Goal: Task Accomplishment & Management: Manage account settings

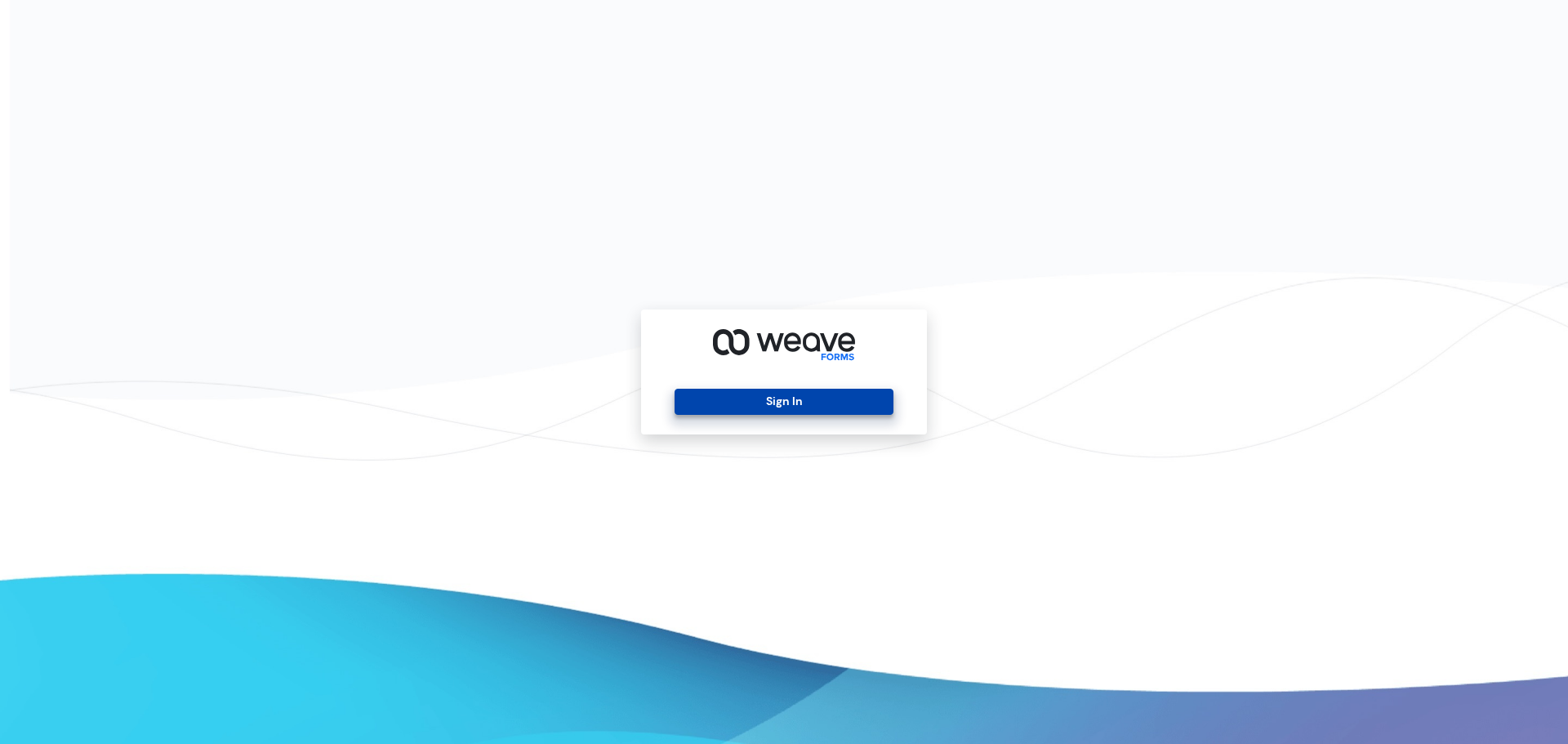
click at [757, 391] on button "Sign In" at bounding box center [784, 401] width 218 height 26
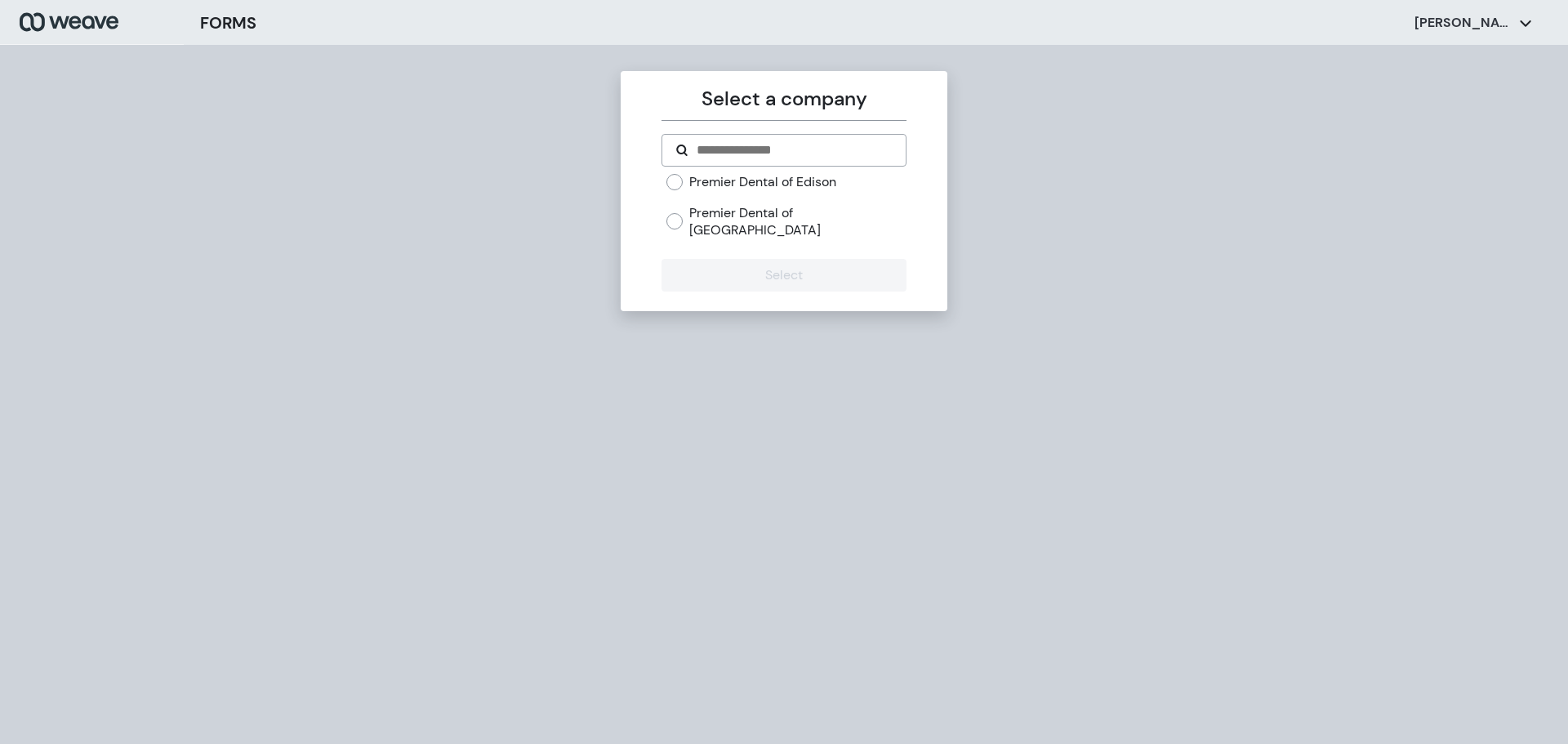
click at [674, 171] on form "Premier Dental of Edison Premier Dental of [GEOGRAPHIC_DATA] Select" at bounding box center [783, 213] width 244 height 158
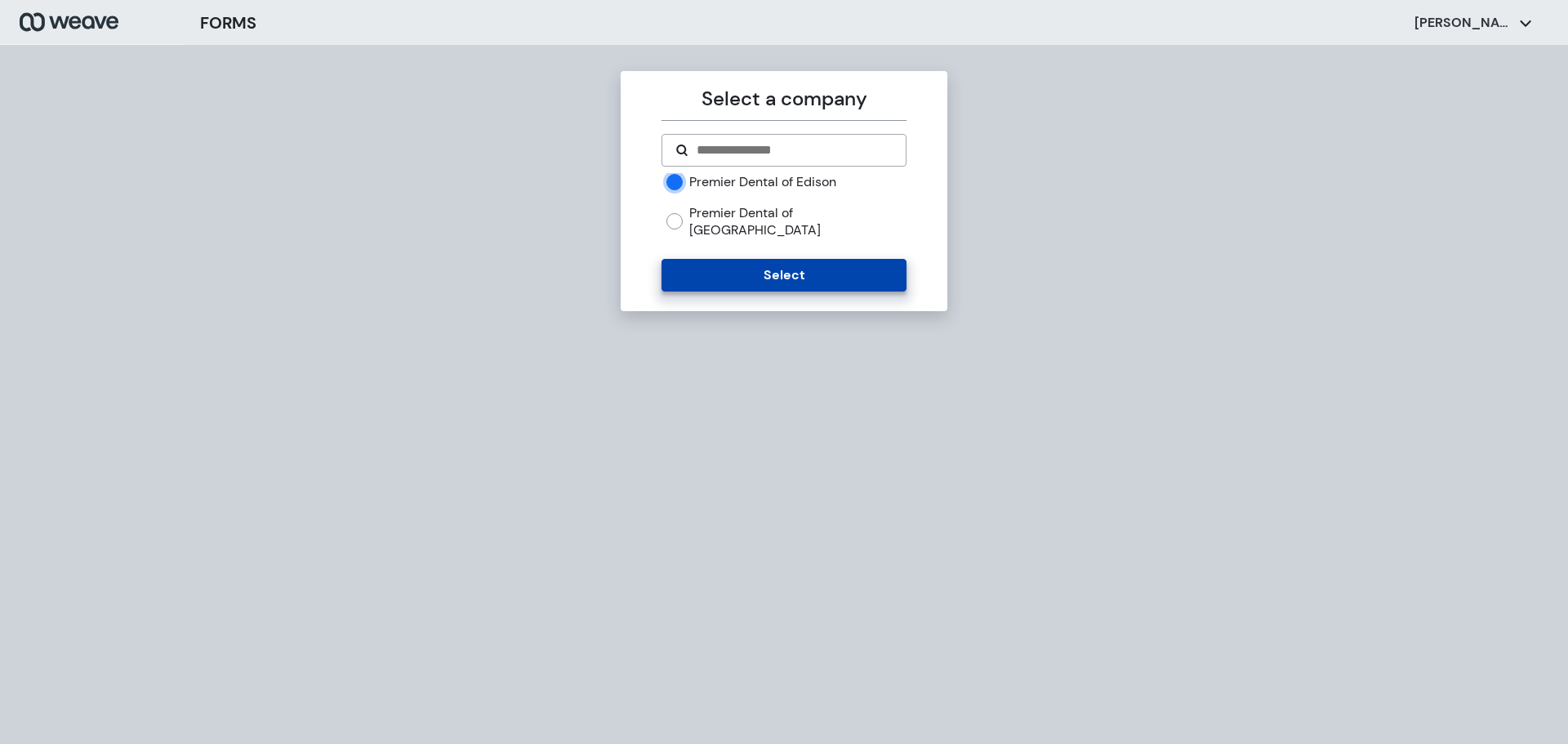
click at [757, 267] on button "Select" at bounding box center [783, 275] width 244 height 33
